Goal: Task Accomplishment & Management: Manage account settings

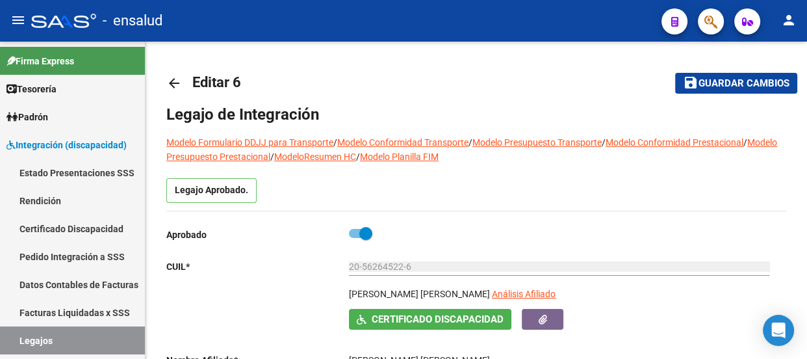
scroll to position [117, 0]
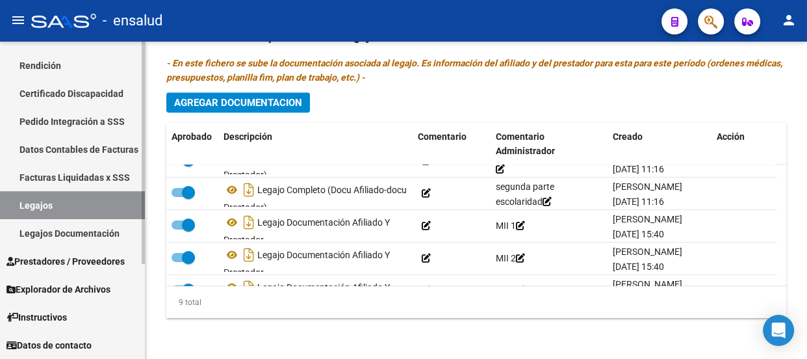
click at [72, 259] on span "Prestadores / Proveedores" at bounding box center [65, 261] width 118 height 14
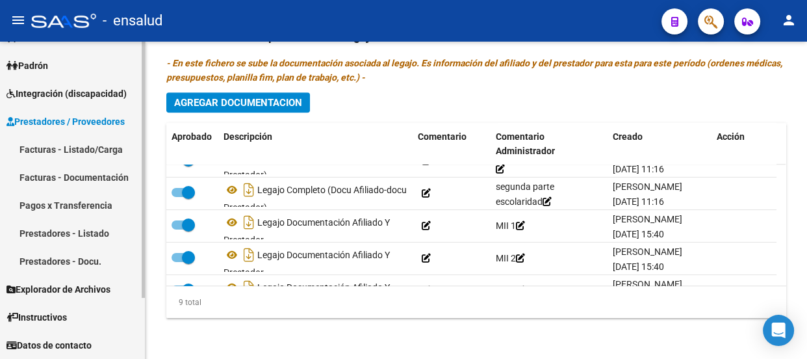
scroll to position [51, 0]
click at [89, 149] on link "Facturas - Listado/Carga" at bounding box center [72, 149] width 145 height 28
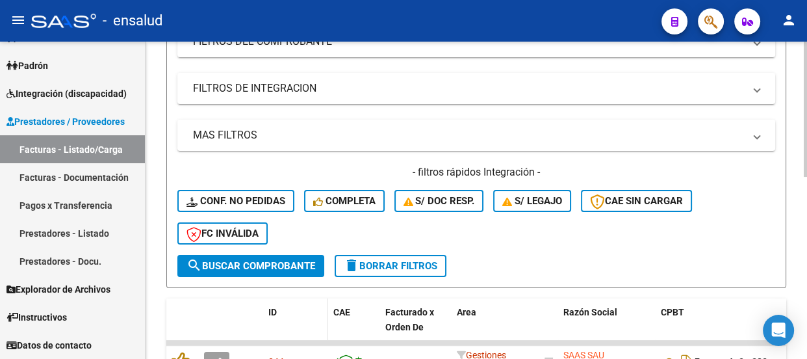
scroll to position [295, 0]
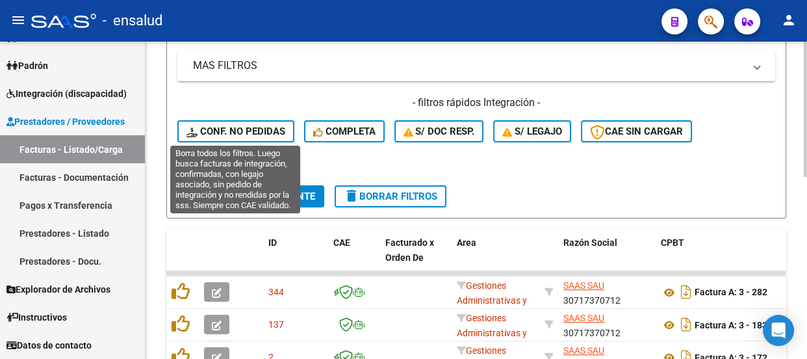
click at [249, 130] on span "Conf. no pedidas" at bounding box center [235, 131] width 99 height 12
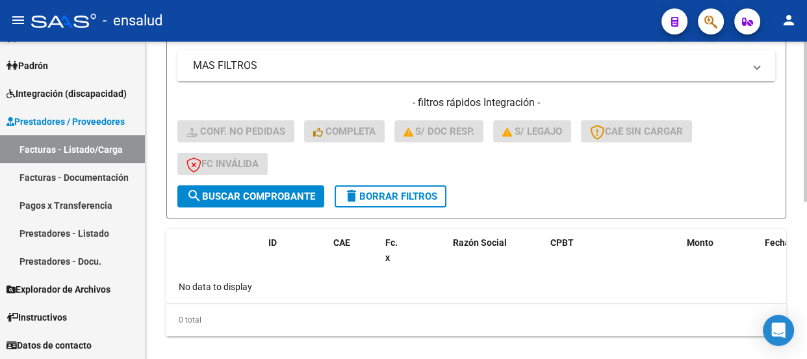
scroll to position [312, 0]
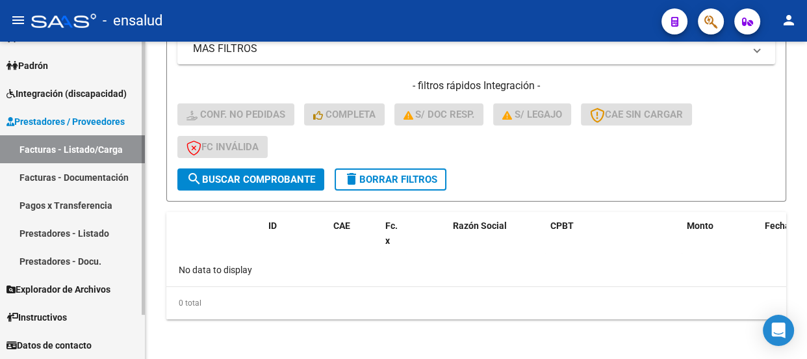
click at [73, 95] on span "Integración (discapacidad)" at bounding box center [66, 93] width 120 height 14
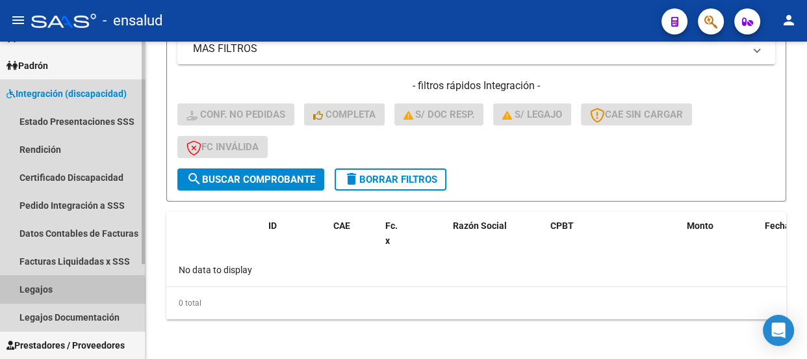
click at [34, 290] on link "Legajos" at bounding box center [72, 289] width 145 height 28
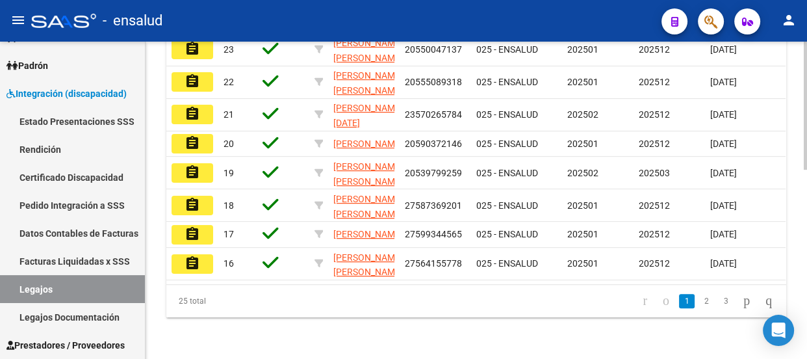
scroll to position [469, 0]
click at [718, 303] on link "3" at bounding box center [726, 301] width 16 height 14
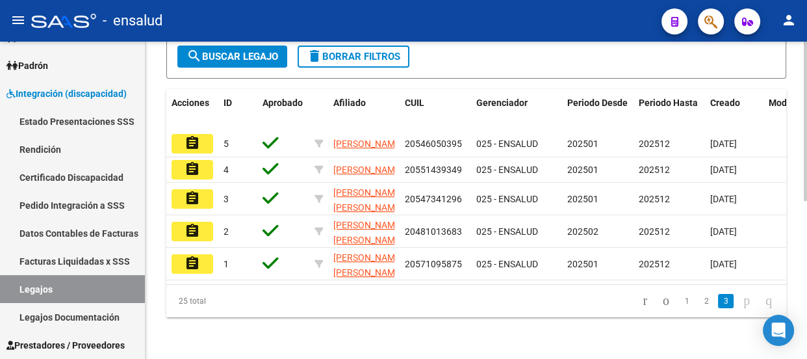
scroll to position [314, 0]
click at [698, 305] on link "2" at bounding box center [706, 301] width 16 height 14
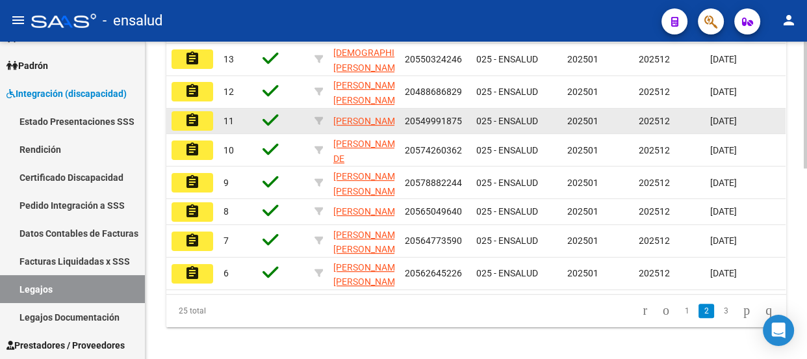
scroll to position [432, 0]
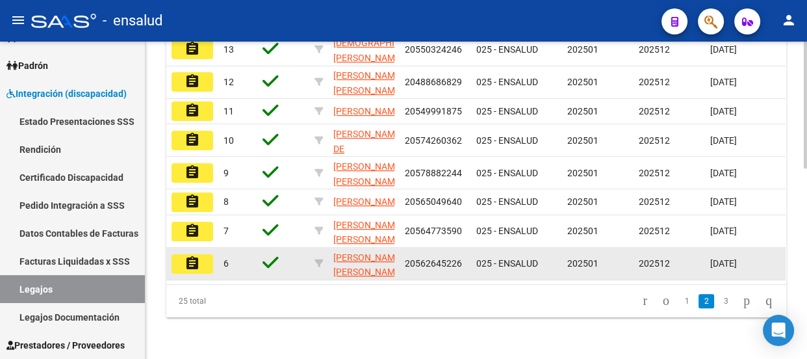
click at [189, 271] on mat-icon "assignment" at bounding box center [192, 263] width 16 height 16
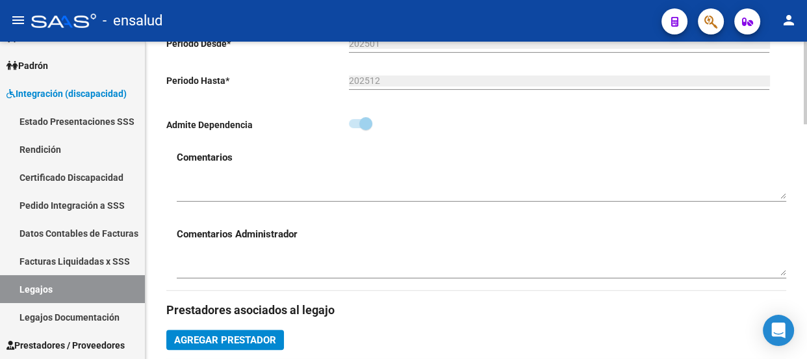
scroll to position [590, 0]
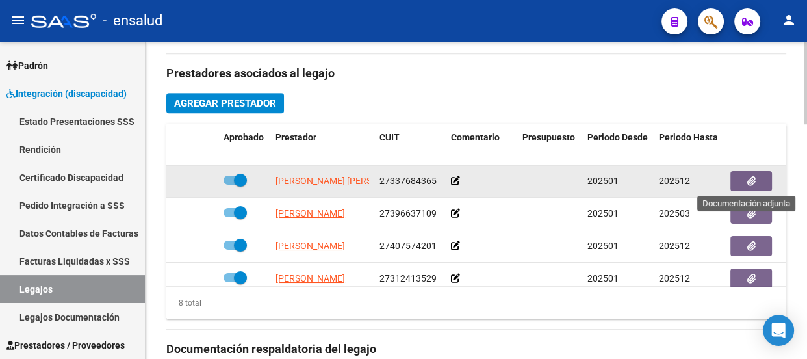
click at [748, 185] on span "button" at bounding box center [751, 181] width 8 height 12
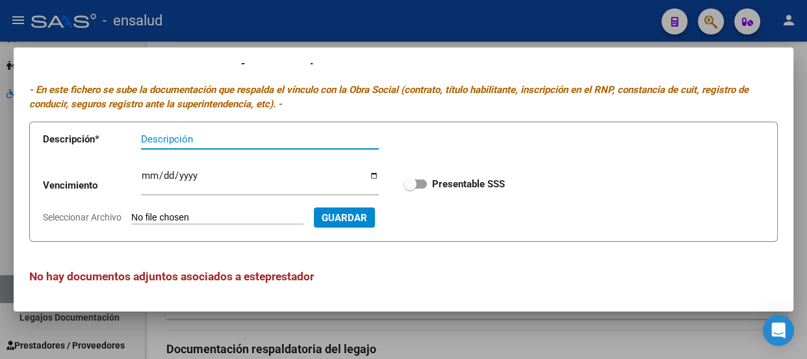
scroll to position [0, 0]
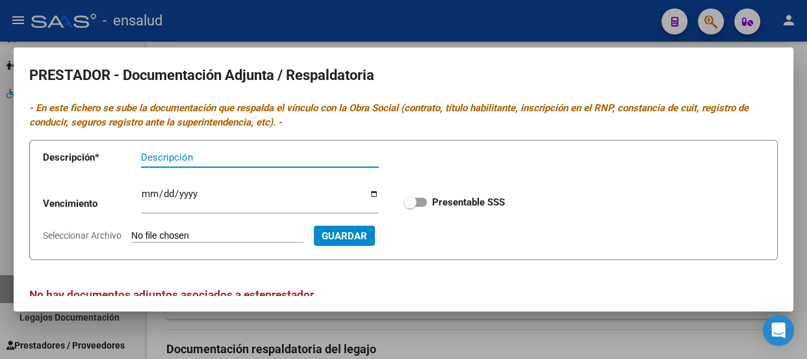
click at [397, 33] on div at bounding box center [403, 179] width 807 height 359
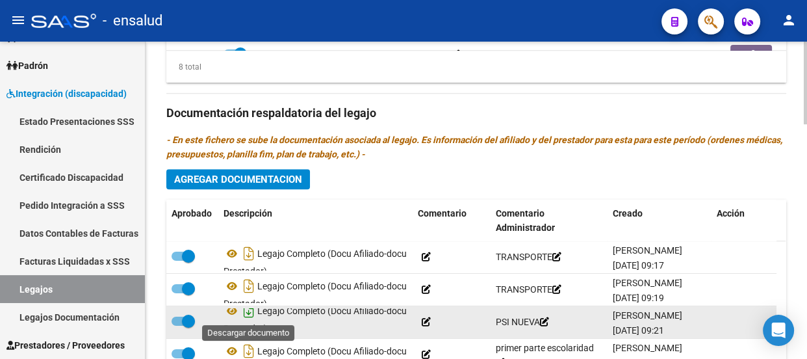
click at [246, 311] on icon "Descargar documento" at bounding box center [248, 310] width 17 height 21
